Goal: Find specific page/section: Find specific page/section

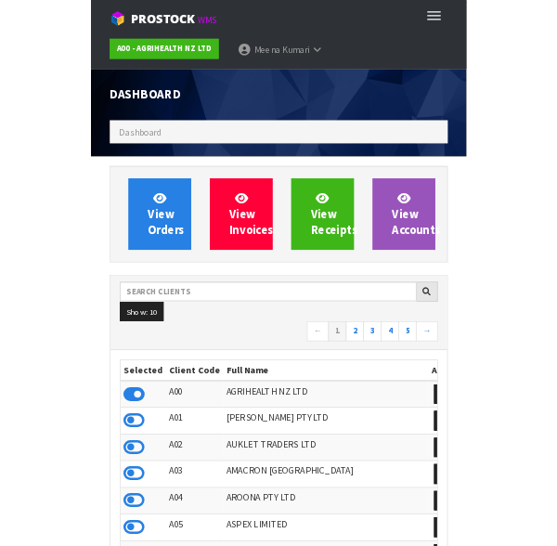
scroll to position [1469, 529]
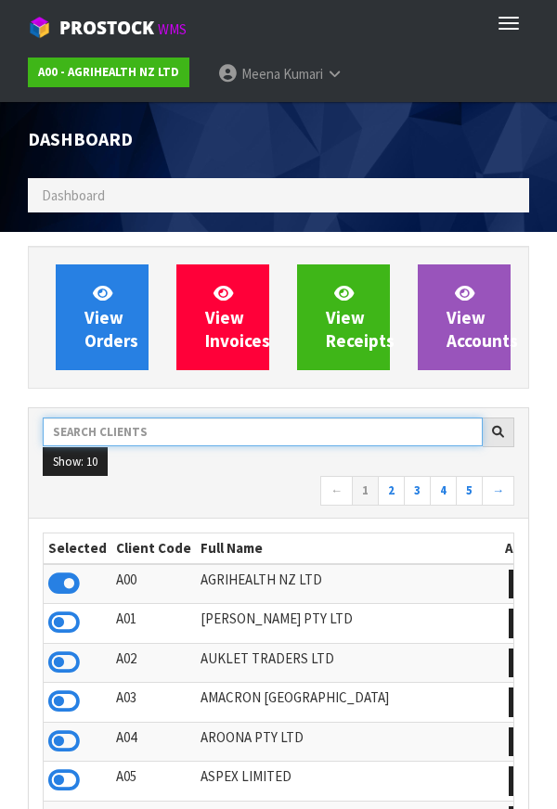
click at [187, 436] on input "text" at bounding box center [263, 432] width 440 height 29
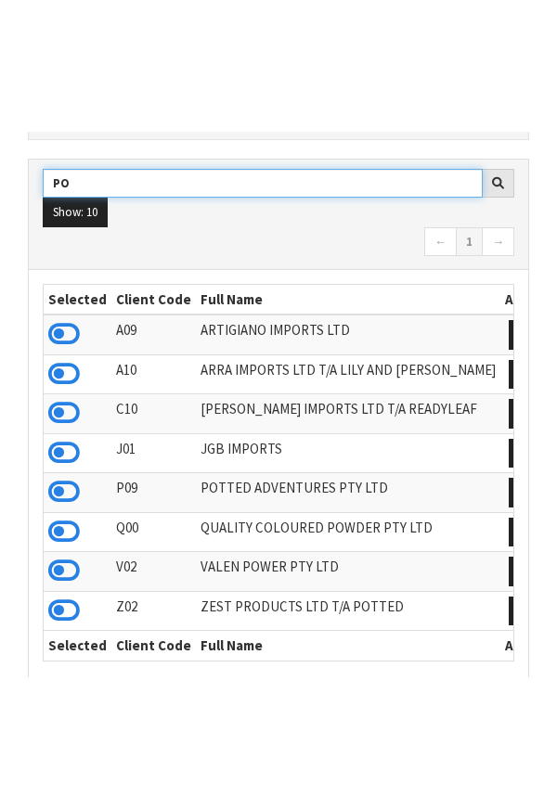
scroll to position [388, 0]
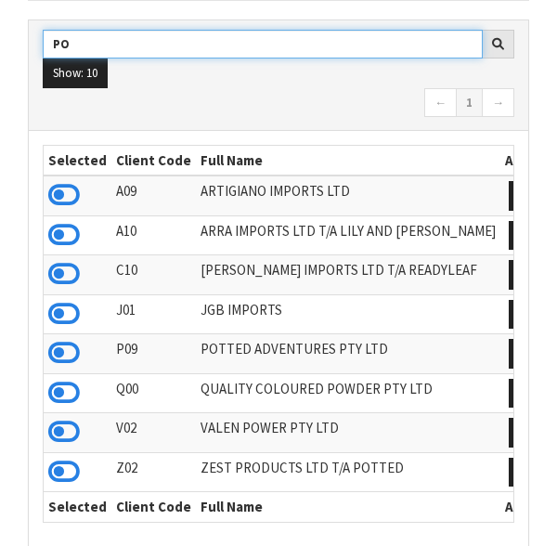
type input "PO"
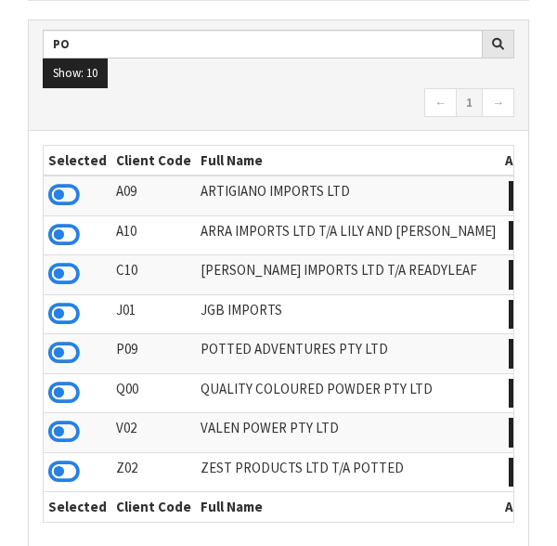
click at [67, 368] on td at bounding box center [78, 354] width 68 height 40
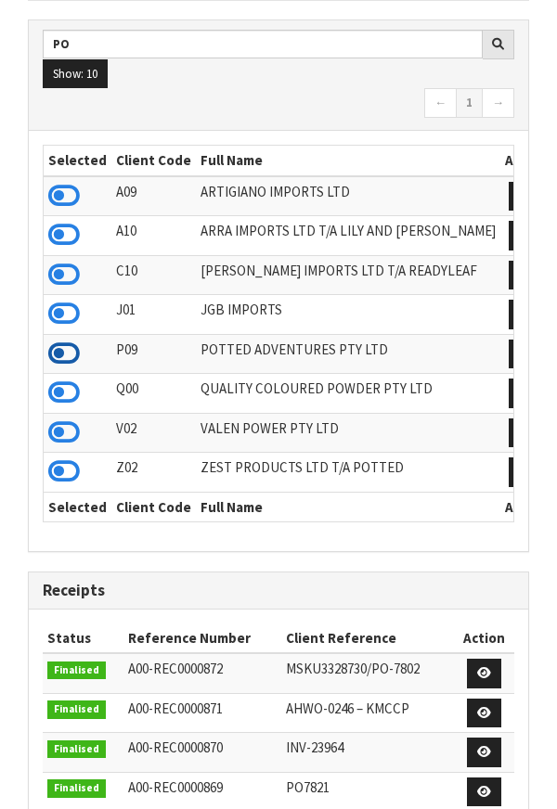
click at [78, 351] on icon at bounding box center [64, 354] width 32 height 28
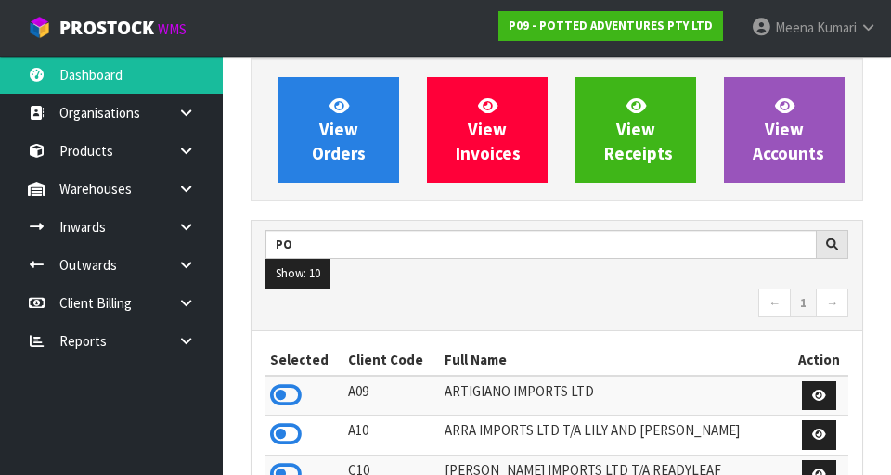
scroll to position [0, 0]
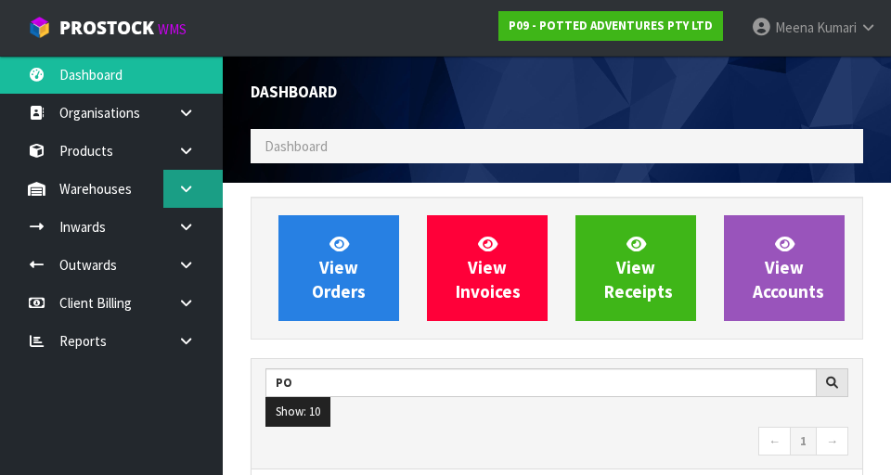
click at [189, 200] on link at bounding box center [192, 189] width 59 height 38
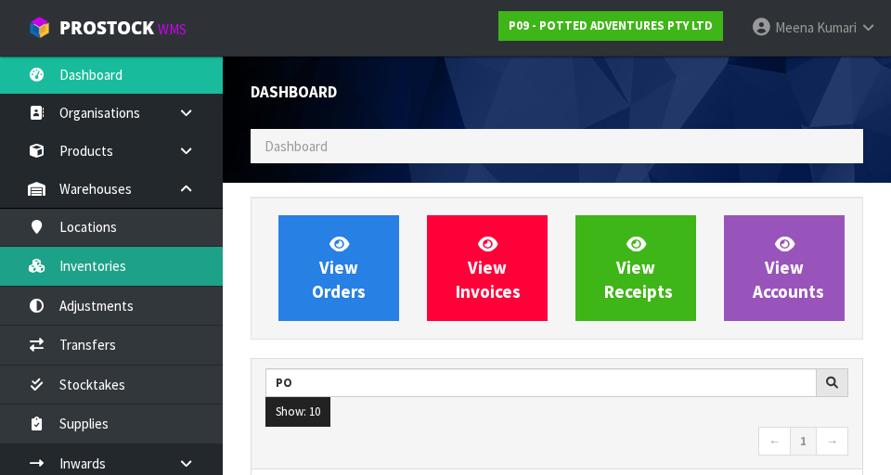
click at [162, 276] on link "Inventories" at bounding box center [111, 266] width 223 height 38
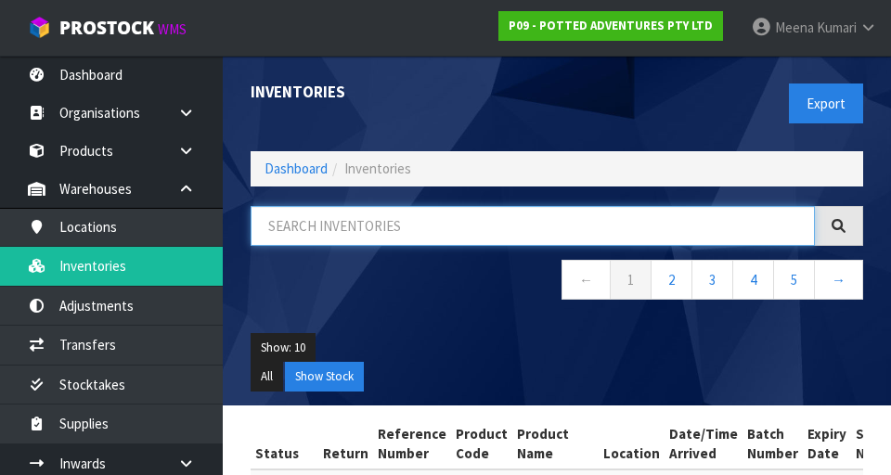
click at [357, 222] on input "text" at bounding box center [533, 226] width 564 height 40
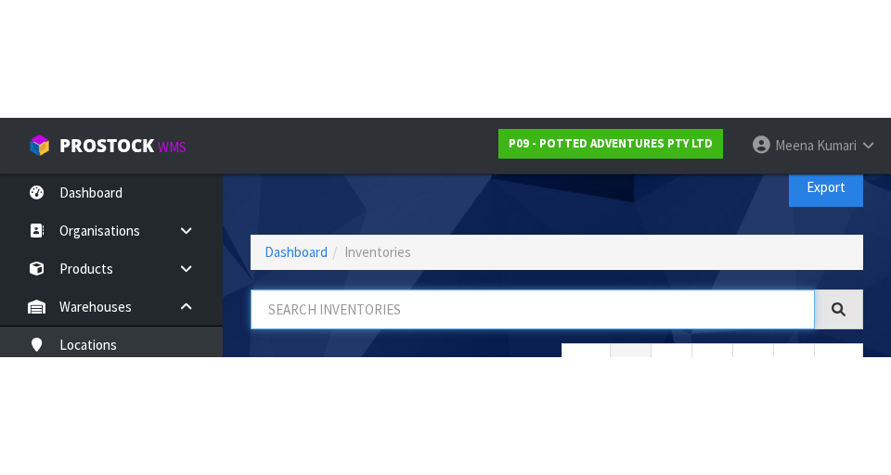
scroll to position [106, 0]
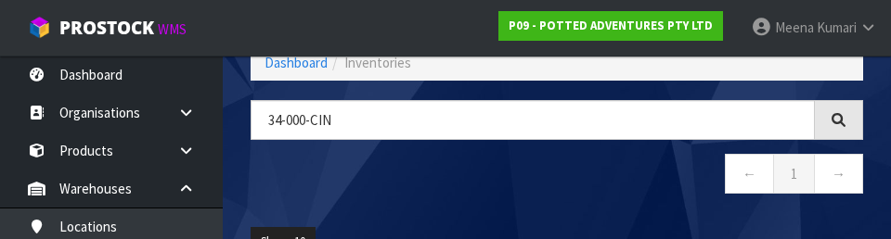
click at [556, 193] on nav "← 1 →" at bounding box center [557, 176] width 613 height 45
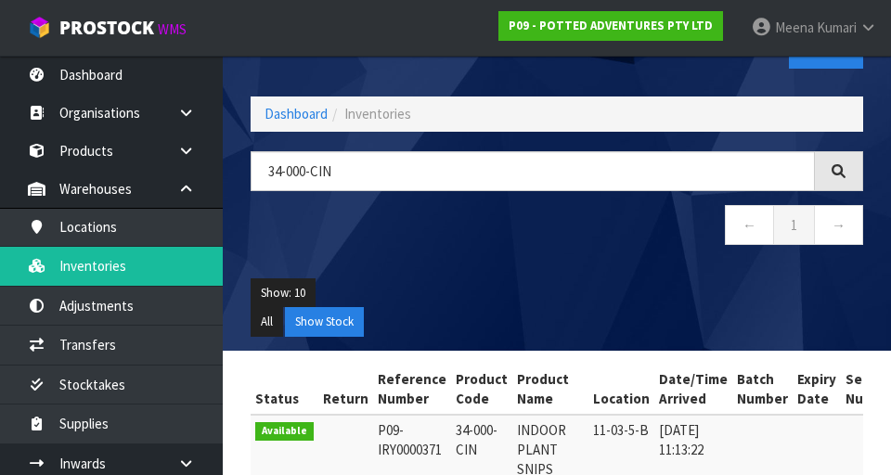
scroll to position [0, 0]
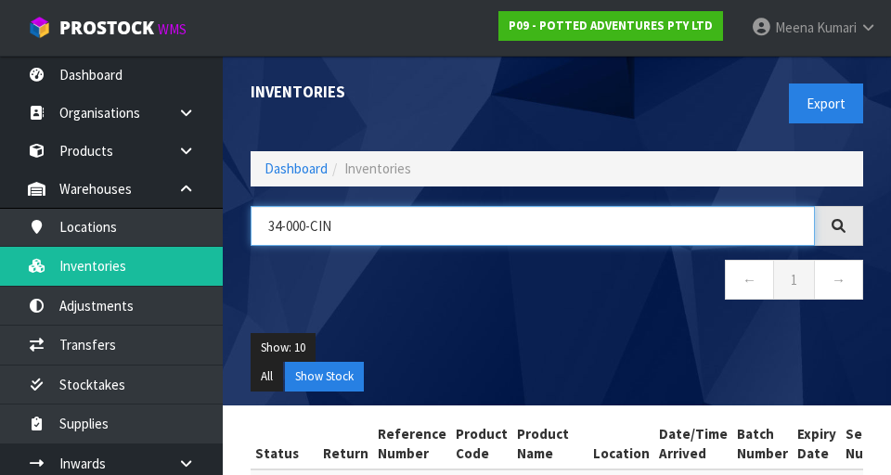
click at [299, 220] on input "34-000-CIN" at bounding box center [533, 226] width 564 height 40
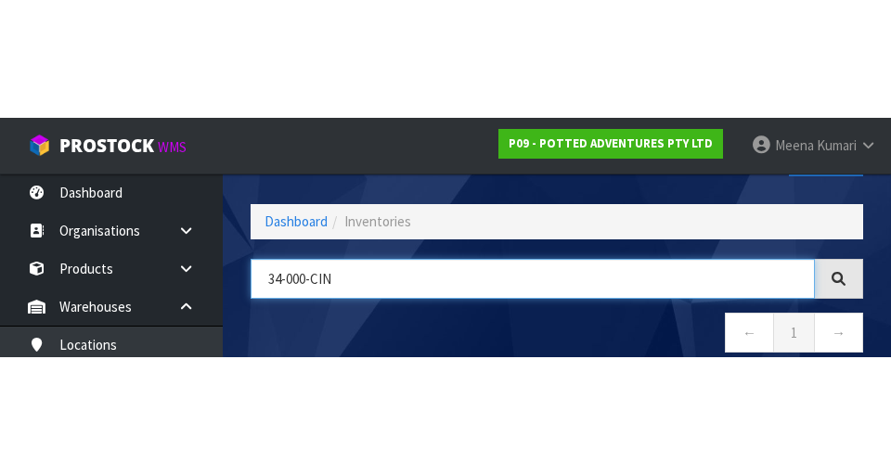
scroll to position [106, 0]
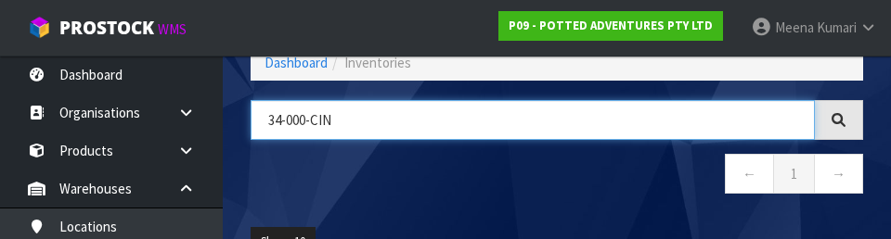
click at [295, 123] on input "34-000-CIN" at bounding box center [533, 120] width 564 height 40
type input "34-004-CIN"
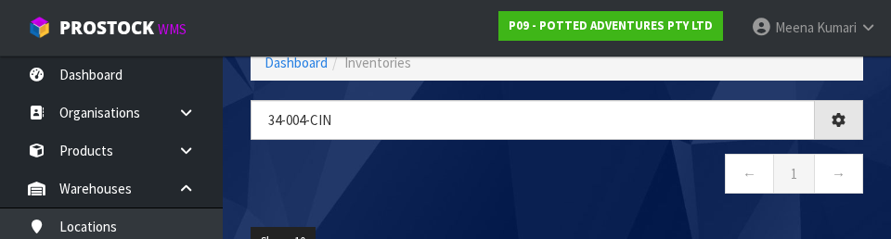
click at [451, 190] on nav "← 1 →" at bounding box center [557, 176] width 613 height 45
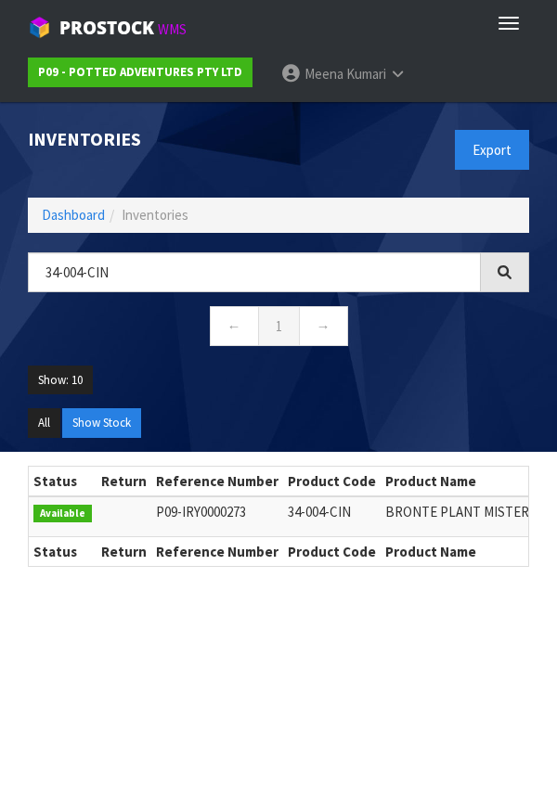
scroll to position [102, 0]
